Goal: Transaction & Acquisition: Purchase product/service

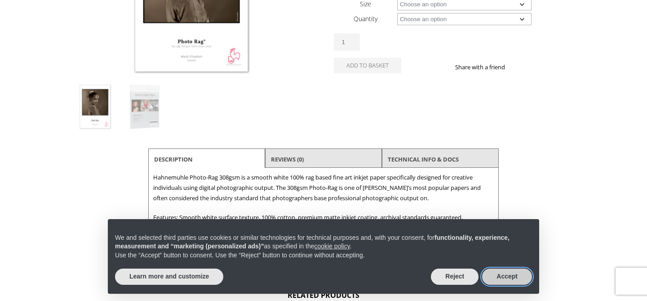
click at [505, 280] on button "Accept" at bounding box center [507, 276] width 50 height 16
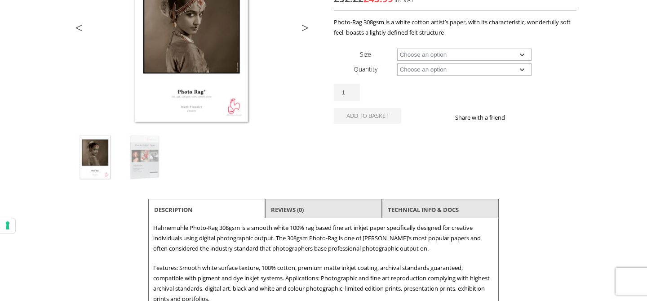
scroll to position [124, 0]
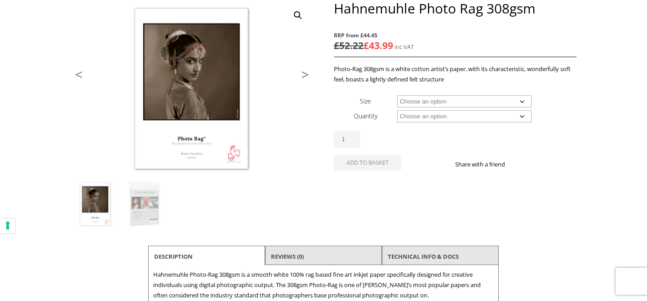
click at [426, 101] on select "Choose an option A4 Sheet A3 Sheet A3+ Sheet A2 Sheet 17" Wide Roll 24" Wide Ro…" at bounding box center [464, 101] width 135 height 12
click at [397, 95] on select "Choose an option A4 Sheet A3 Sheet A3+ Sheet A2 Sheet 17" Wide Roll 24" Wide Ro…" at bounding box center [464, 101] width 135 height 12
select select "a2-sheet"
click at [441, 116] on select "Choose an option 25 Sheets" at bounding box center [464, 116] width 135 height 12
select select "25-sheets"
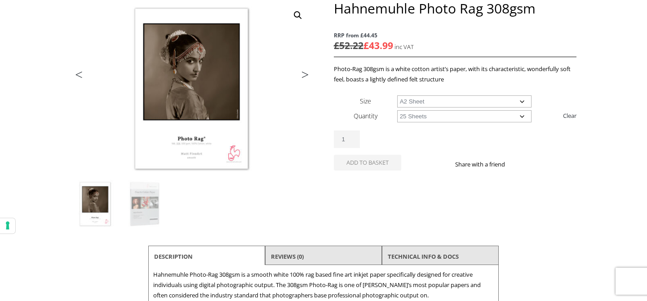
click at [397, 110] on select "Choose an option 25 Sheets" at bounding box center [464, 116] width 135 height 12
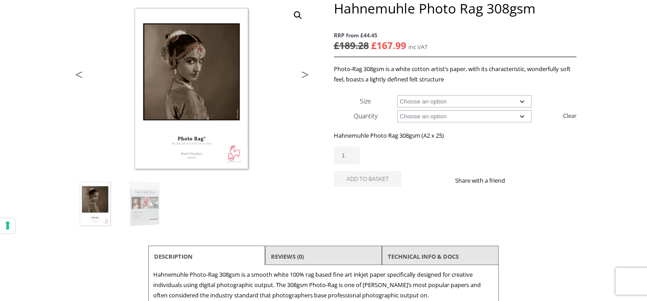
click at [407, 49] on p "RRP from £44.45 £ 189.28 Original price was: £189.28. £ 167.99 Current price is…" at bounding box center [455, 41] width 243 height 31
